Goal: Information Seeking & Learning: Check status

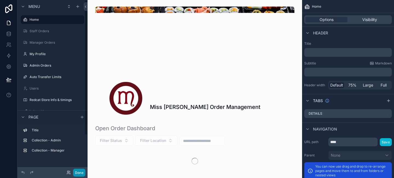
click at [81, 171] on button "Done" at bounding box center [79, 173] width 12 height 8
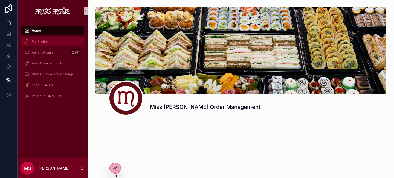
click at [42, 43] on span "My Profile" at bounding box center [40, 41] width 16 height 4
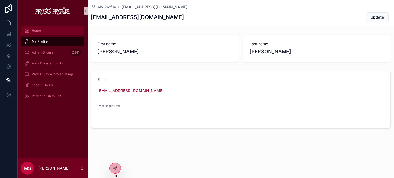
click at [51, 32] on div "Home" at bounding box center [52, 30] width 57 height 9
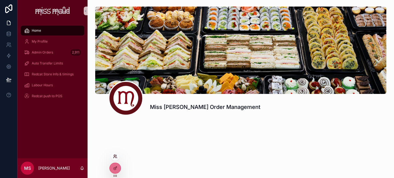
click at [114, 156] on icon at bounding box center [115, 157] width 4 height 4
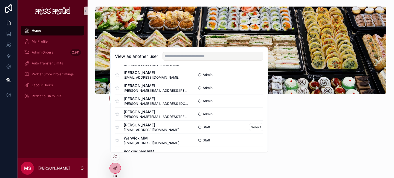
scroll to position [77, 0]
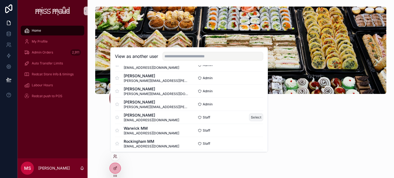
click at [249, 117] on button "Select" at bounding box center [256, 118] width 14 height 8
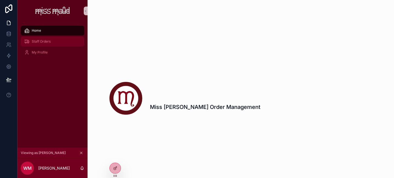
click at [55, 44] on div "Staff Orders" at bounding box center [52, 41] width 57 height 9
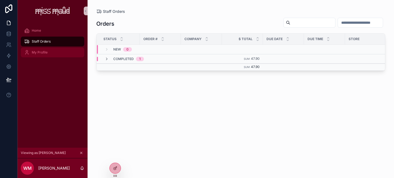
click at [52, 50] on div "My Profile" at bounding box center [52, 52] width 57 height 9
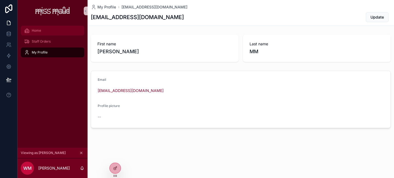
click at [40, 31] on span "Home" at bounding box center [36, 30] width 9 height 4
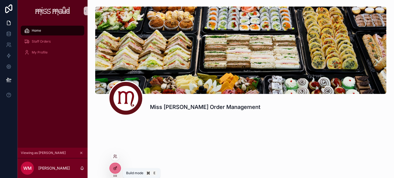
click at [116, 168] on icon at bounding box center [116, 167] width 1 height 1
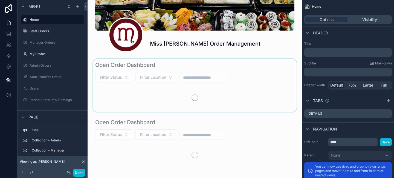
scroll to position [72, 0]
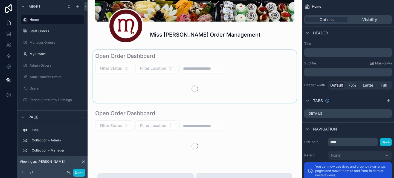
click at [169, 86] on div "scrollable content" at bounding box center [195, 76] width 206 height 53
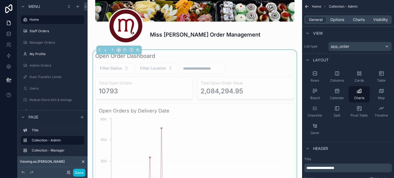
click at [167, 88] on div "10793" at bounding box center [144, 91] width 90 height 9
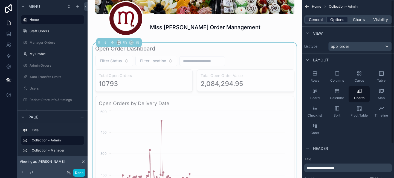
scroll to position [81, 0]
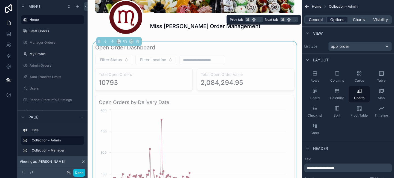
click at [336, 18] on span "Options" at bounding box center [337, 19] width 14 height 5
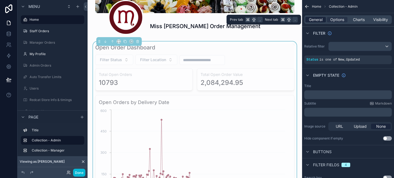
click at [320, 20] on span "General" at bounding box center [316, 19] width 14 height 5
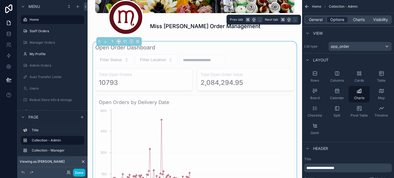
click at [331, 20] on span "Options" at bounding box center [337, 19] width 14 height 5
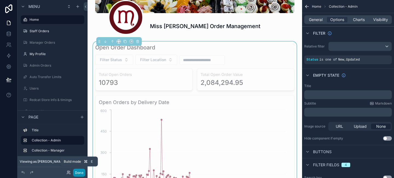
click at [80, 171] on button "Done" at bounding box center [79, 173] width 12 height 8
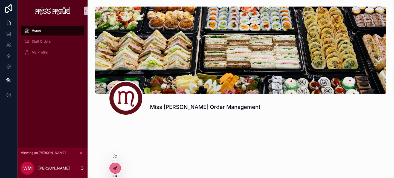
click at [115, 165] on div at bounding box center [115, 168] width 11 height 10
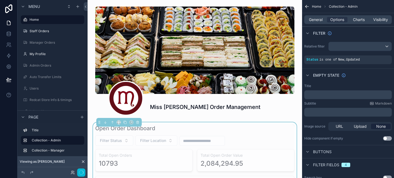
scroll to position [83, 0]
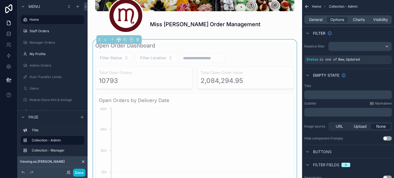
click at [171, 80] on div "10793" at bounding box center [144, 81] width 90 height 9
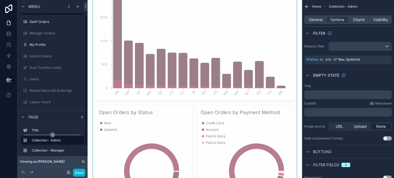
scroll to position [23, 0]
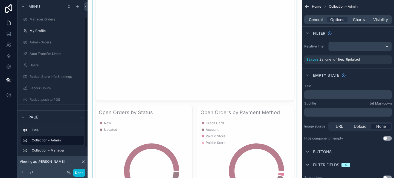
click at [109, 123] on span "New" at bounding box center [107, 123] width 7 height 4
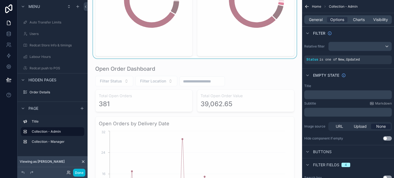
scroll to position [498, 0]
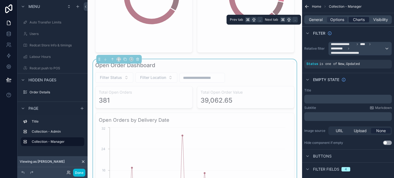
click at [359, 21] on span "Charts" at bounding box center [359, 19] width 12 height 5
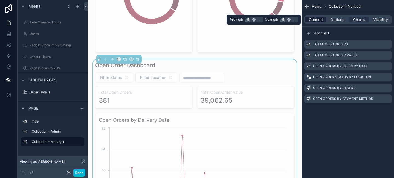
click at [317, 21] on span "General" at bounding box center [316, 19] width 14 height 5
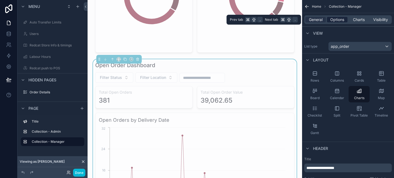
click at [340, 18] on span "Options" at bounding box center [337, 19] width 14 height 5
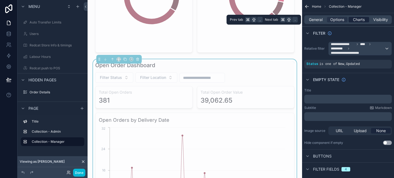
click at [357, 19] on span "Charts" at bounding box center [359, 19] width 12 height 5
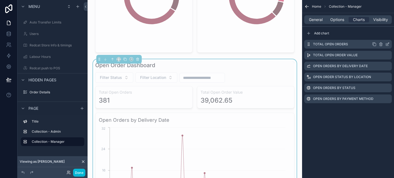
click at [387, 45] on icon "scrollable content" at bounding box center [387, 44] width 4 height 4
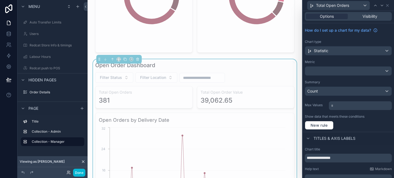
scroll to position [2, 0]
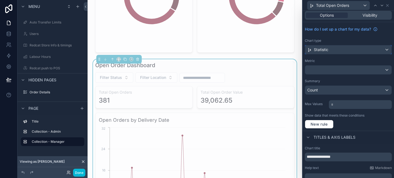
click at [354, 52] on div "Statistic" at bounding box center [348, 49] width 86 height 9
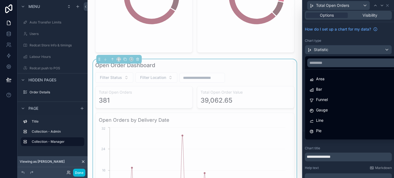
click at [354, 52] on div at bounding box center [347, 89] width 91 height 178
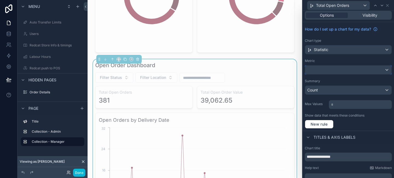
click at [354, 69] on div at bounding box center [348, 70] width 86 height 9
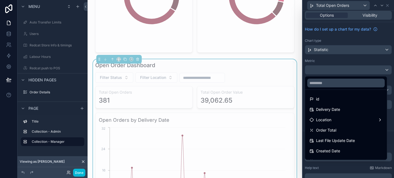
click at [354, 69] on div at bounding box center [347, 89] width 91 height 178
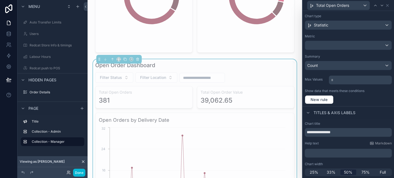
scroll to position [0, 0]
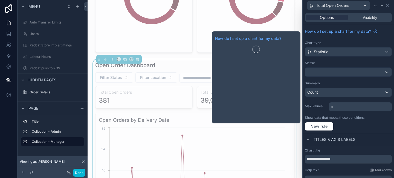
click at [360, 13] on div "Options Visibility" at bounding box center [348, 17] width 87 height 9
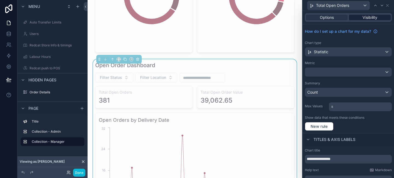
click at [362, 16] on span "Visibility" at bounding box center [369, 17] width 15 height 5
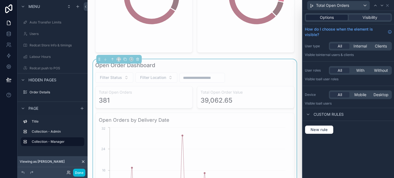
click at [332, 17] on span "Options" at bounding box center [327, 17] width 14 height 5
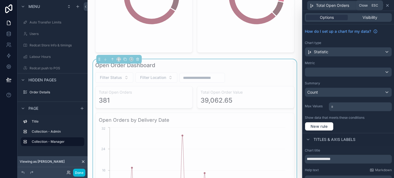
click at [388, 7] on icon at bounding box center [387, 5] width 4 height 4
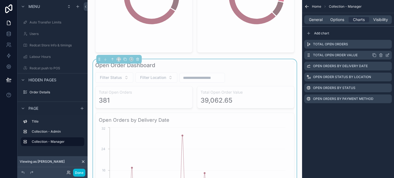
click at [388, 56] on icon "scrollable content" at bounding box center [387, 55] width 4 height 4
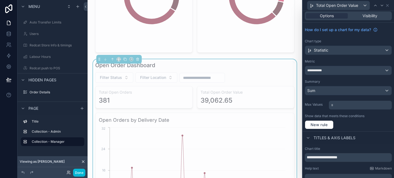
scroll to position [2, 0]
click at [388, 7] on icon at bounding box center [387, 5] width 4 height 4
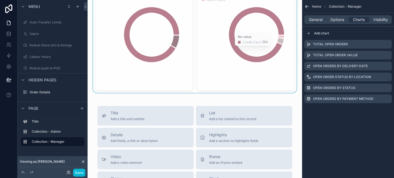
scroll to position [898, 0]
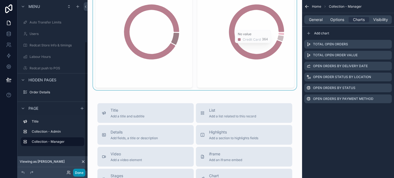
click at [77, 170] on button "Done" at bounding box center [79, 173] width 12 height 8
click at [0, 0] on div "WM Whitford MM" at bounding box center [0, 0] width 0 height 0
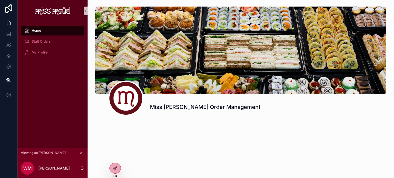
scroll to position [0, 0]
click at [114, 168] on icon at bounding box center [115, 168] width 4 height 4
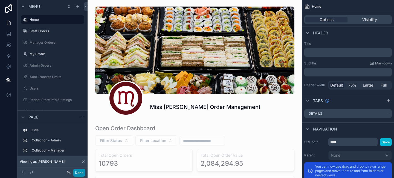
click at [80, 171] on button "Done" at bounding box center [79, 173] width 12 height 8
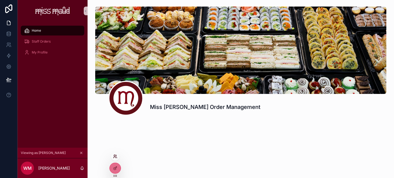
click at [116, 157] on icon at bounding box center [115, 157] width 4 height 4
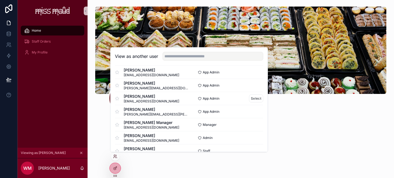
scroll to position [333, 0]
click at [250, 125] on button "Select" at bounding box center [256, 125] width 14 height 8
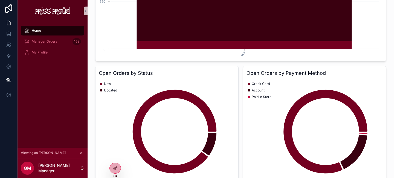
scroll to position [363, 0]
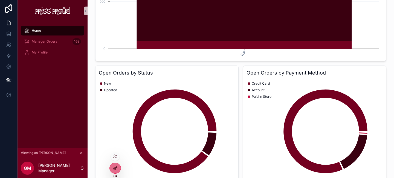
click at [114, 165] on div at bounding box center [115, 168] width 11 height 10
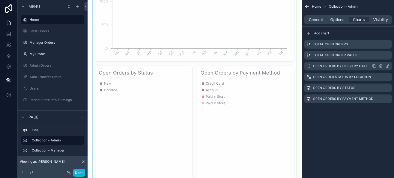
scroll to position [393, 0]
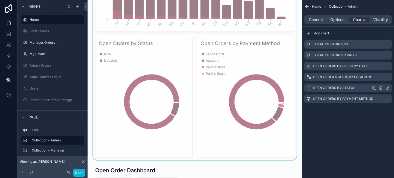
click at [387, 88] on icon "scrollable content" at bounding box center [388, 87] width 2 height 2
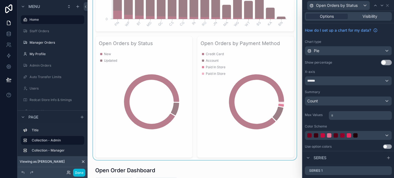
scroll to position [0, 0]
click at [375, 82] on div "******" at bounding box center [348, 82] width 86 height 9
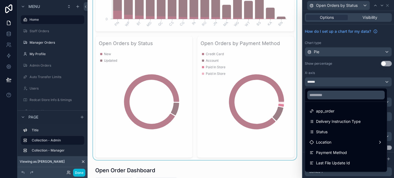
click at [375, 82] on div at bounding box center [347, 89] width 91 height 178
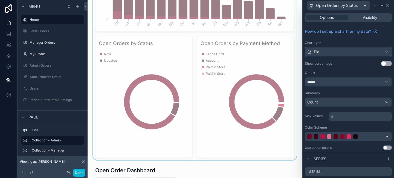
click at [333, 52] on div "Pie" at bounding box center [348, 52] width 86 height 9
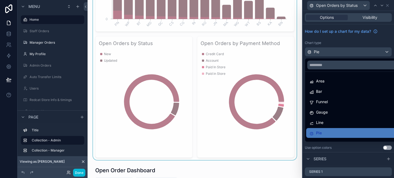
click at [333, 52] on div at bounding box center [347, 89] width 91 height 178
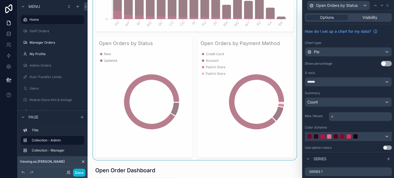
click at [377, 138] on div at bounding box center [348, 136] width 86 height 9
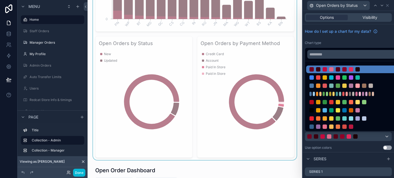
click at [383, 136] on div at bounding box center [347, 89] width 91 height 178
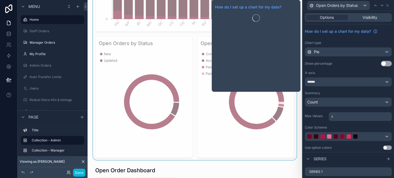
click at [367, 21] on div "Options Visibility" at bounding box center [348, 17] width 87 height 9
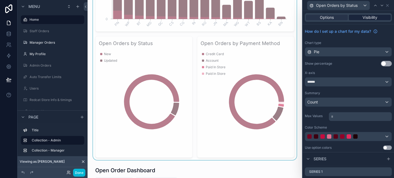
click at [367, 19] on span "Visibility" at bounding box center [369, 17] width 15 height 5
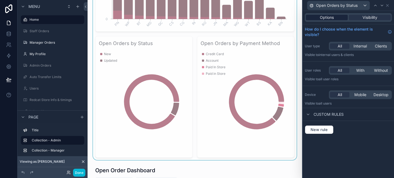
click at [330, 19] on span "Options" at bounding box center [327, 17] width 14 height 5
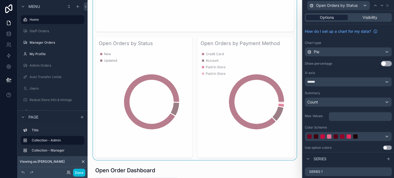
click at [330, 19] on span "Options" at bounding box center [327, 17] width 14 height 5
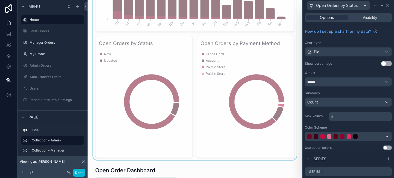
click at [350, 70] on div "How do I set up a chart for my data? Chart type Pie Show percentage Use setting…" at bounding box center [347, 88] width 91 height 128
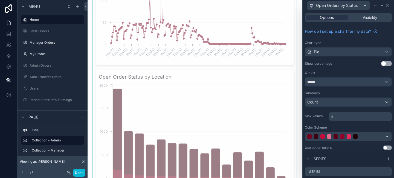
scroll to position [226, 0]
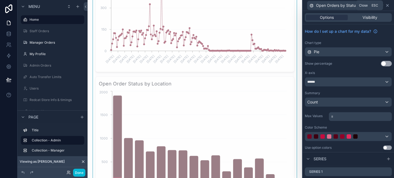
click at [387, 6] on icon at bounding box center [387, 5] width 4 height 4
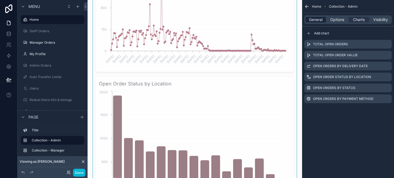
click at [323, 19] on div "General" at bounding box center [315, 19] width 21 height 5
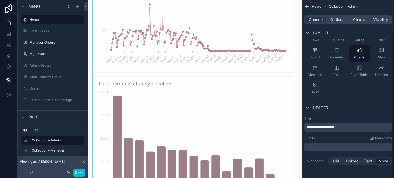
scroll to position [42, 0]
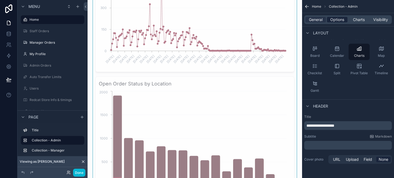
click at [339, 18] on span "Options" at bounding box center [337, 19] width 14 height 5
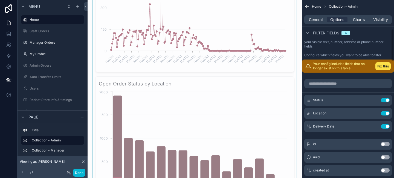
scroll to position [186, 0]
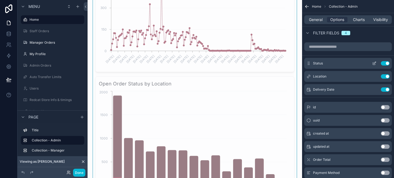
click at [375, 64] on icon "scrollable content" at bounding box center [374, 63] width 4 height 4
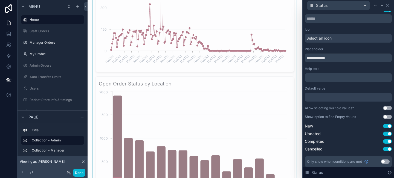
scroll to position [5, 0]
click at [387, 6] on icon at bounding box center [387, 5] width 4 height 4
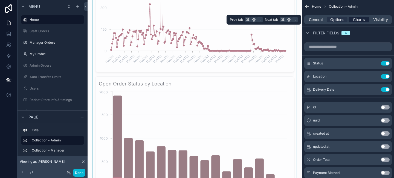
click at [352, 18] on div "Charts" at bounding box center [358, 19] width 21 height 5
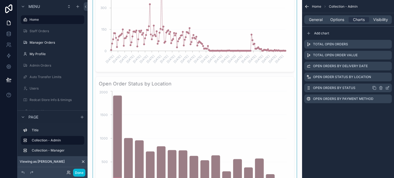
click at [387, 89] on icon "scrollable content" at bounding box center [387, 88] width 4 height 4
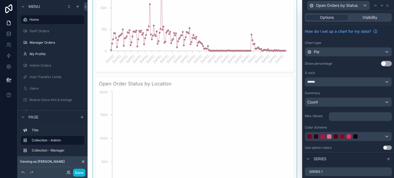
click at [387, 88] on div "**********" at bounding box center [197, 89] width 394 height 178
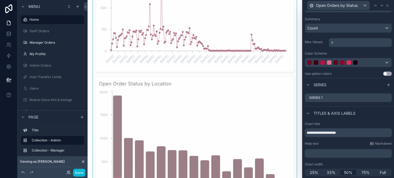
scroll to position [75, 0]
click at [388, 3] on icon at bounding box center [387, 5] width 4 height 4
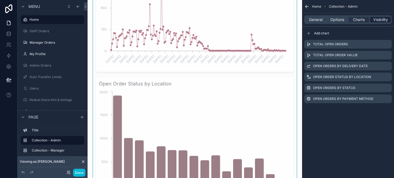
click at [379, 19] on span "Visibility" at bounding box center [380, 19] width 15 height 5
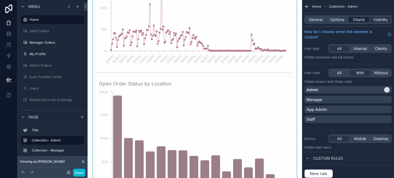
click at [362, 21] on span "Charts" at bounding box center [359, 19] width 12 height 5
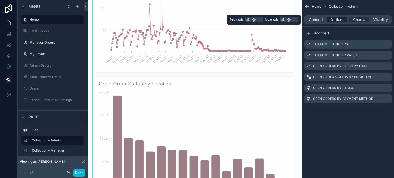
click at [344, 21] on span "Options" at bounding box center [337, 19] width 14 height 5
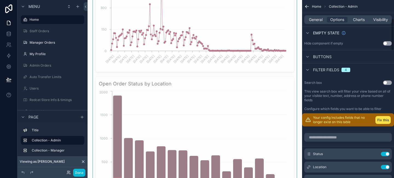
scroll to position [100, 0]
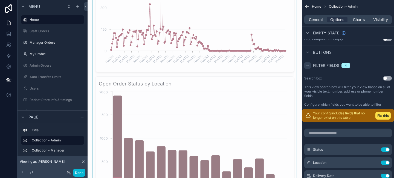
click at [309, 66] on icon "scrollable content" at bounding box center [307, 65] width 4 height 4
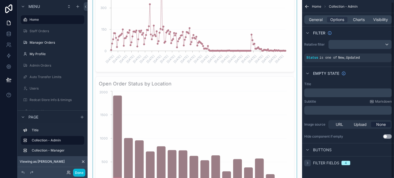
scroll to position [2, 0]
click at [309, 162] on icon "scrollable content" at bounding box center [307, 163] width 4 height 4
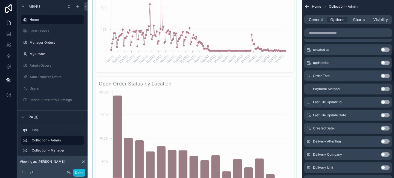
scroll to position [185, 0]
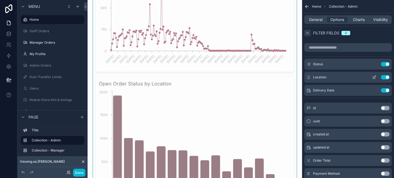
click at [374, 78] on icon "scrollable content" at bounding box center [375, 77] width 2 height 2
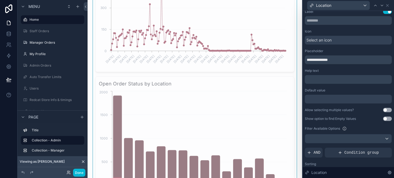
scroll to position [0, 0]
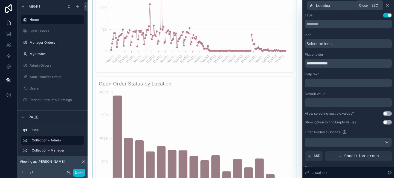
click at [387, 4] on icon at bounding box center [387, 5] width 4 height 4
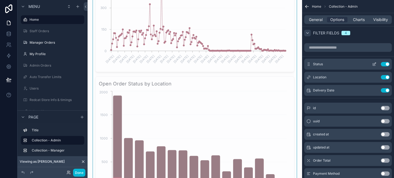
click at [374, 65] on icon "scrollable content" at bounding box center [375, 64] width 2 height 2
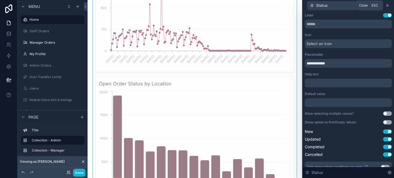
click at [389, 6] on icon at bounding box center [387, 5] width 4 height 4
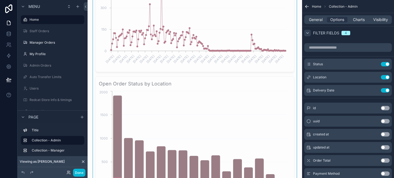
click at [310, 6] on div "Home Collection - Admin" at bounding box center [348, 6] width 92 height 13
click at [74, 172] on button "Done" at bounding box center [79, 173] width 12 height 8
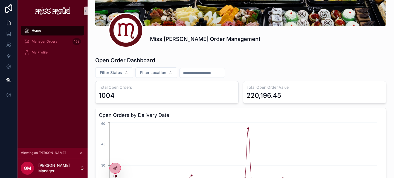
scroll to position [68, 0]
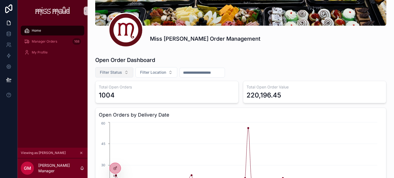
click at [112, 74] on span "Filter Status" at bounding box center [111, 72] width 22 height 5
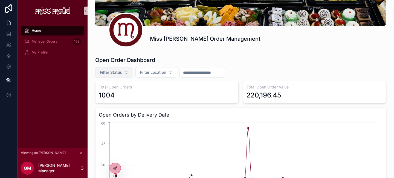
click at [124, 72] on button "Filter Status" at bounding box center [114, 72] width 38 height 10
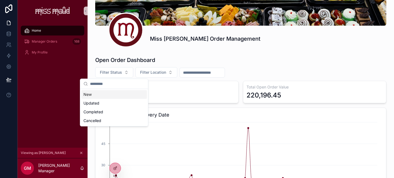
click at [112, 96] on div "New" at bounding box center [114, 94] width 66 height 9
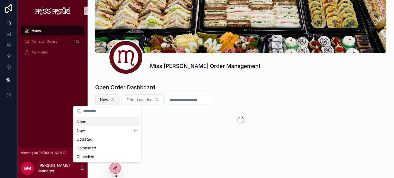
scroll to position [41, 0]
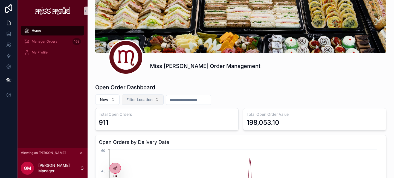
click at [155, 100] on button "Filter Location" at bounding box center [143, 100] width 42 height 10
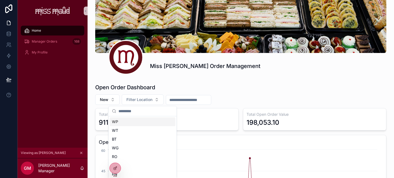
click at [139, 120] on div "WP" at bounding box center [143, 122] width 66 height 9
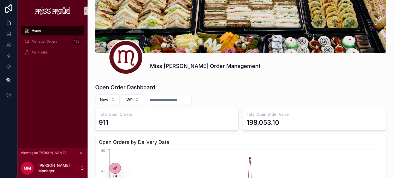
click at [164, 101] on input "scrollable content" at bounding box center [168, 100] width 45 height 8
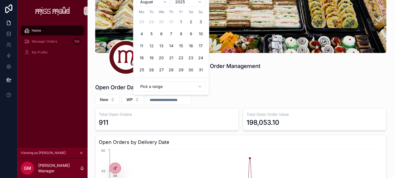
click at [240, 62] on div "Miss [PERSON_NAME] Order Management" at bounding box center [268, 66] width 236 height 8
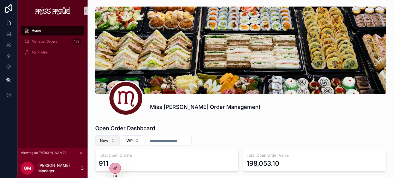
click at [108, 145] on button "New" at bounding box center [107, 141] width 24 height 10
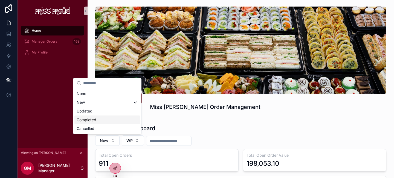
click at [137, 117] on div "Completed" at bounding box center [107, 120] width 66 height 9
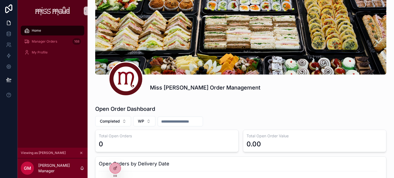
scroll to position [19, 0]
click at [169, 120] on input "scrollable content" at bounding box center [180, 122] width 45 height 8
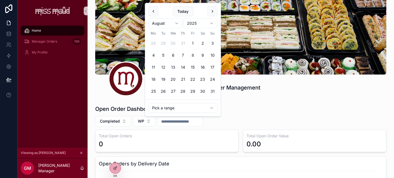
click at [190, 54] on button "8" at bounding box center [193, 56] width 10 height 10
type input "**********"
click at [190, 54] on button "8" at bounding box center [193, 56] width 10 height 10
click at [269, 88] on div "Miss [PERSON_NAME] Order Management" at bounding box center [268, 88] width 236 height 8
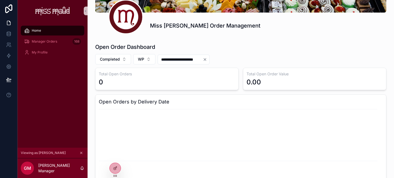
scroll to position [91, 0]
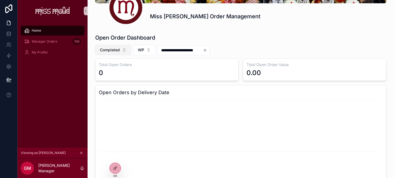
click at [126, 48] on button "Completed" at bounding box center [113, 50] width 36 height 10
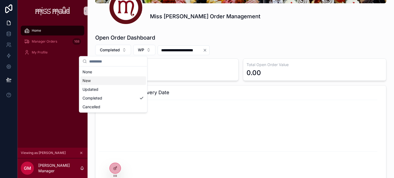
click at [110, 80] on div "New" at bounding box center [113, 81] width 66 height 9
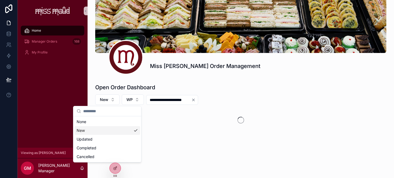
scroll to position [41, 0]
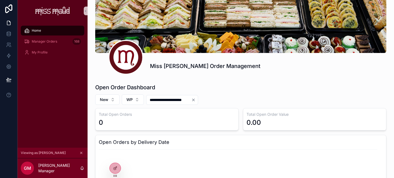
click at [164, 101] on input "**********" at bounding box center [168, 100] width 45 height 8
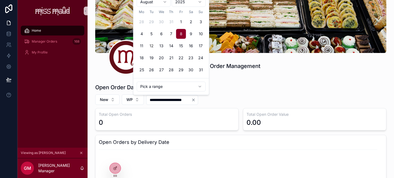
click at [196, 101] on icon "Clear" at bounding box center [193, 100] width 4 height 4
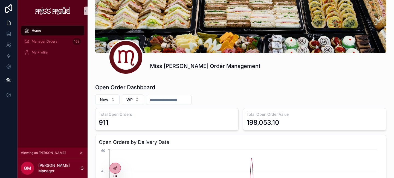
click at [264, 76] on div "Miss [PERSON_NAME] Order Management" at bounding box center [241, 20] width 298 height 114
click at [136, 102] on button "WP" at bounding box center [133, 100] width 22 height 10
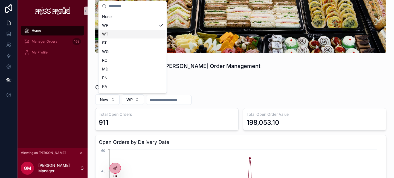
click at [120, 35] on div "WT" at bounding box center [133, 34] width 66 height 9
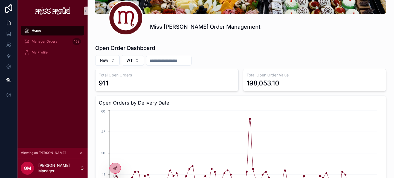
scroll to position [83, 0]
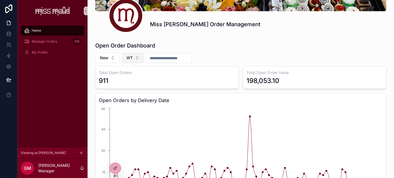
click at [135, 57] on button "WT" at bounding box center [133, 58] width 22 height 10
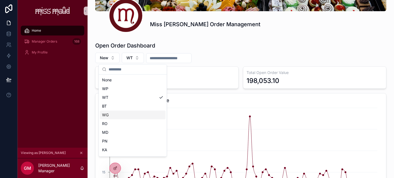
click at [123, 112] on div "WG" at bounding box center [133, 115] width 66 height 9
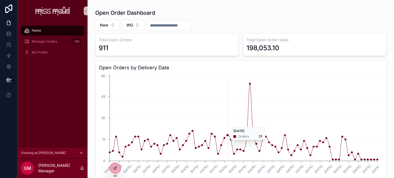
scroll to position [82, 0]
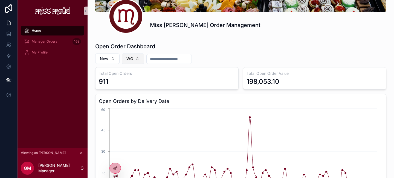
click at [139, 60] on button "WG" at bounding box center [133, 59] width 22 height 10
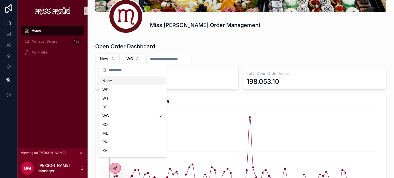
click at [129, 82] on div "None" at bounding box center [133, 81] width 66 height 9
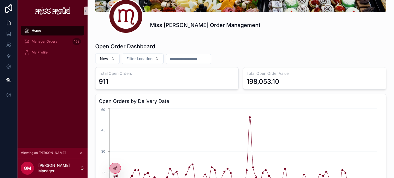
click at [255, 48] on div "Open Order Dashboard" at bounding box center [240, 47] width 291 height 8
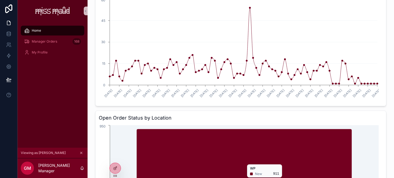
scroll to position [83, 0]
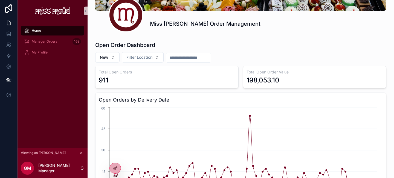
click at [231, 53] on div "New Filter Location" at bounding box center [240, 57] width 291 height 10
click at [110, 59] on button "New" at bounding box center [107, 57] width 24 height 10
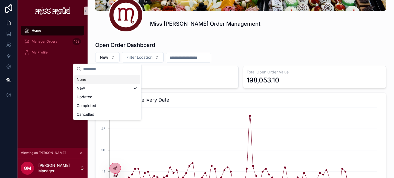
click at [96, 79] on div "None" at bounding box center [107, 79] width 66 height 9
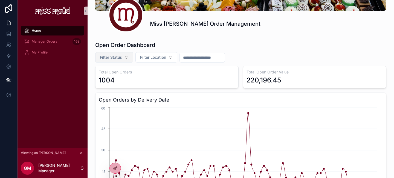
click at [124, 60] on button "Filter Status" at bounding box center [114, 57] width 38 height 10
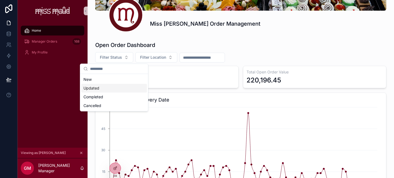
click at [115, 88] on div "Updated" at bounding box center [114, 88] width 66 height 9
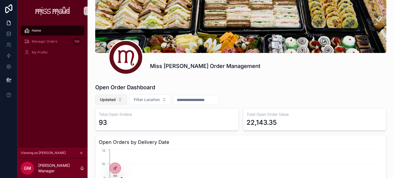
click at [120, 101] on button "Updated" at bounding box center [111, 100] width 32 height 10
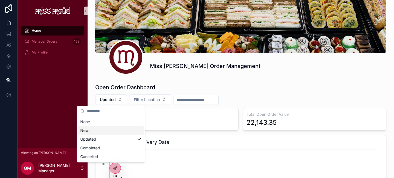
click at [105, 133] on div "New" at bounding box center [111, 130] width 66 height 9
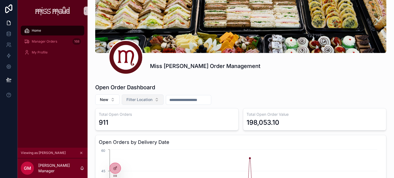
click at [140, 101] on span "Filter Location" at bounding box center [139, 99] width 26 height 5
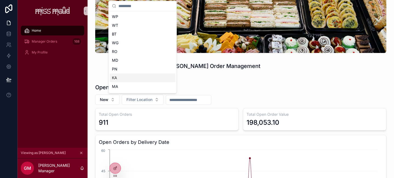
click at [127, 75] on div "KA" at bounding box center [143, 78] width 66 height 9
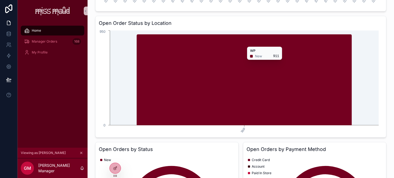
scroll to position [289, 0]
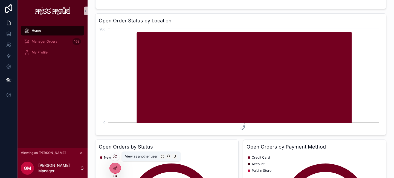
click at [116, 156] on icon at bounding box center [116, 155] width 1 height 1
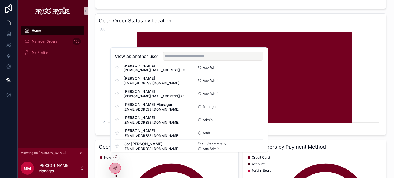
scroll to position [355, 0]
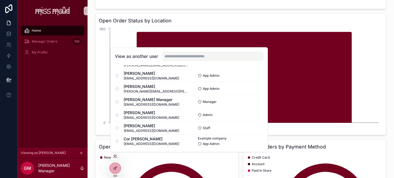
click at [251, 115] on button "Select" at bounding box center [256, 115] width 14 height 8
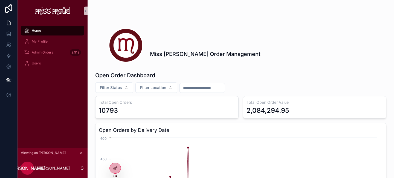
scroll to position [53, 0]
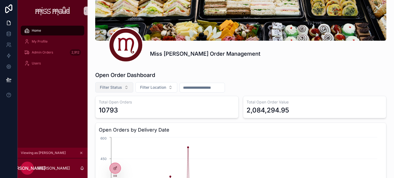
click at [126, 88] on button "Filter Status" at bounding box center [114, 87] width 38 height 10
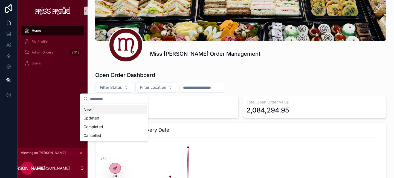
click at [105, 110] on div "New" at bounding box center [114, 109] width 66 height 9
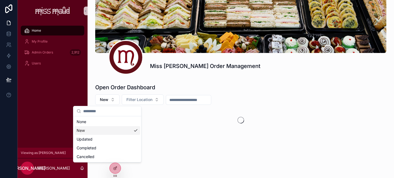
scroll to position [41, 0]
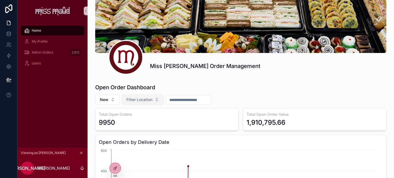
click at [143, 101] on span "Filter Location" at bounding box center [139, 99] width 26 height 5
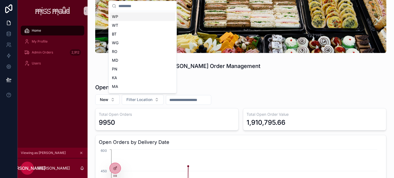
click at [134, 16] on div "WP" at bounding box center [143, 16] width 66 height 9
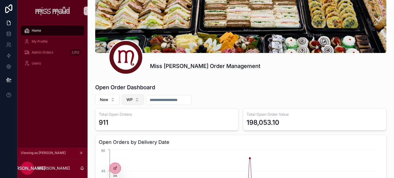
click at [138, 100] on button "WP" at bounding box center [133, 100] width 22 height 10
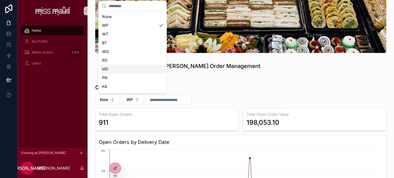
click at [122, 69] on div "MD" at bounding box center [133, 69] width 66 height 9
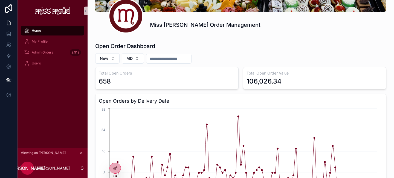
scroll to position [82, 0]
click at [109, 62] on button "New" at bounding box center [107, 59] width 24 height 10
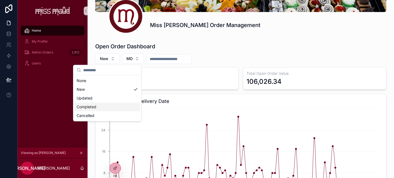
click at [96, 105] on div "Completed" at bounding box center [107, 107] width 66 height 9
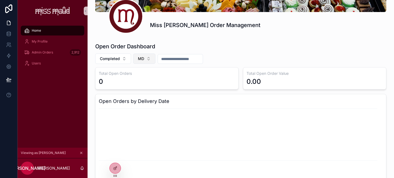
click at [149, 60] on button "MD" at bounding box center [144, 59] width 22 height 10
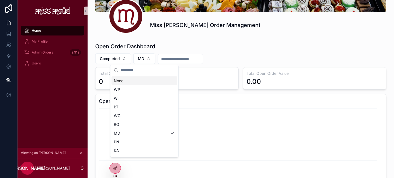
click at [133, 82] on div "None" at bounding box center [145, 81] width 66 height 9
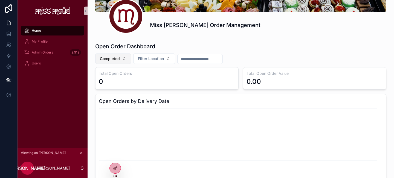
click at [120, 60] on button "Completed" at bounding box center [113, 59] width 36 height 10
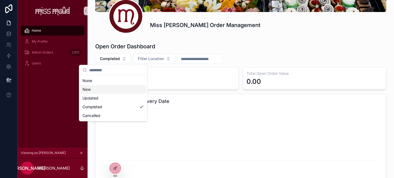
click at [109, 88] on div "New" at bounding box center [113, 89] width 66 height 9
click at [104, 91] on div "New" at bounding box center [113, 89] width 66 height 9
click at [89, 94] on div "Updated" at bounding box center [113, 98] width 66 height 9
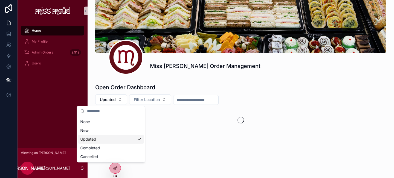
scroll to position [41, 0]
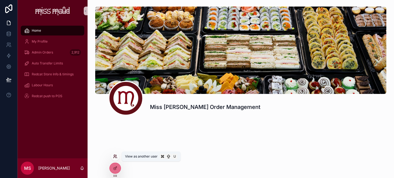
click at [115, 157] on icon at bounding box center [115, 157] width 4 height 4
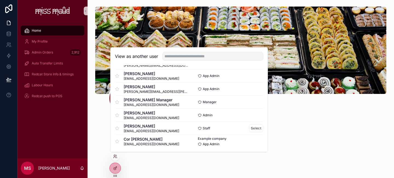
scroll to position [355, 0]
click at [250, 115] on button "Select" at bounding box center [256, 115] width 14 height 8
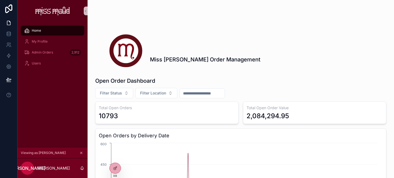
scroll to position [48, 0]
click at [131, 95] on button "Filter Status" at bounding box center [114, 93] width 38 height 10
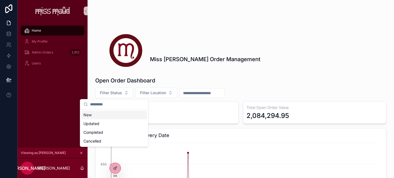
click at [114, 113] on div "New" at bounding box center [114, 115] width 66 height 9
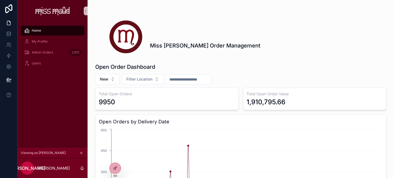
scroll to position [62, 0]
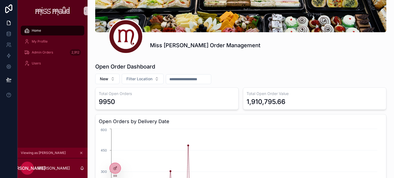
click at [183, 81] on input "scrollable content" at bounding box center [188, 79] width 45 height 8
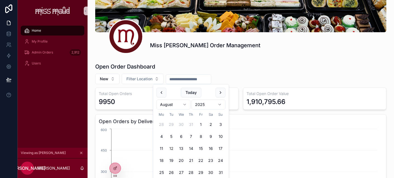
click at [172, 146] on button "12" at bounding box center [171, 149] width 10 height 10
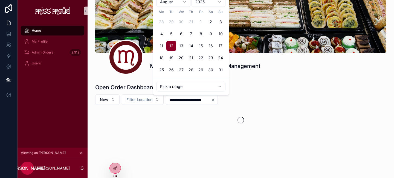
scroll to position [62, 0]
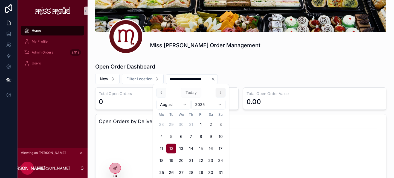
click at [218, 92] on button "scrollable content" at bounding box center [221, 93] width 10 height 10
click at [192, 138] on button "11" at bounding box center [191, 137] width 10 height 10
type input "**********"
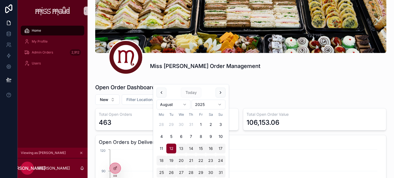
scroll to position [62, 0]
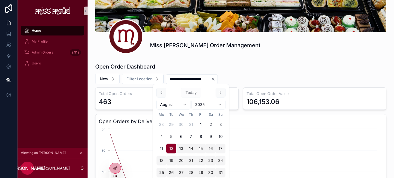
click at [258, 75] on div "**********" at bounding box center [240, 79] width 291 height 10
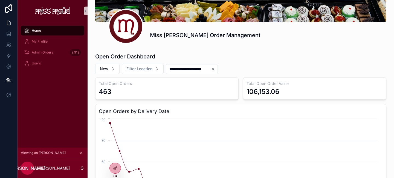
scroll to position [72, 0]
click at [145, 68] on span "Filter Location" at bounding box center [139, 68] width 26 height 5
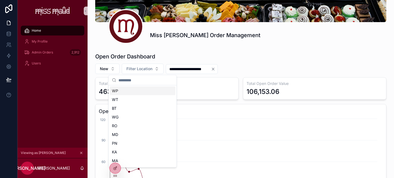
click at [140, 88] on div "WP" at bounding box center [143, 91] width 66 height 9
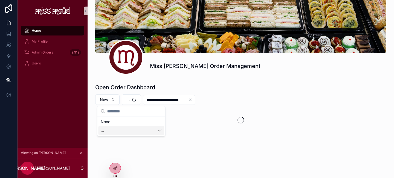
scroll to position [41, 0]
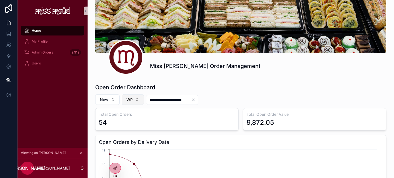
click at [140, 101] on button "WP" at bounding box center [133, 100] width 22 height 10
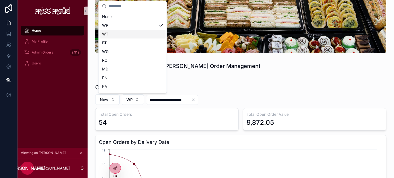
click at [135, 35] on div "WT" at bounding box center [133, 34] width 66 height 9
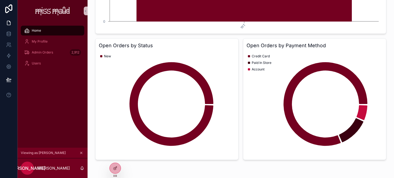
scroll to position [418, 0]
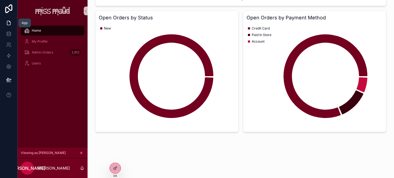
click at [7, 22] on icon at bounding box center [8, 22] width 5 height 5
